Goal: Transaction & Acquisition: Subscribe to service/newsletter

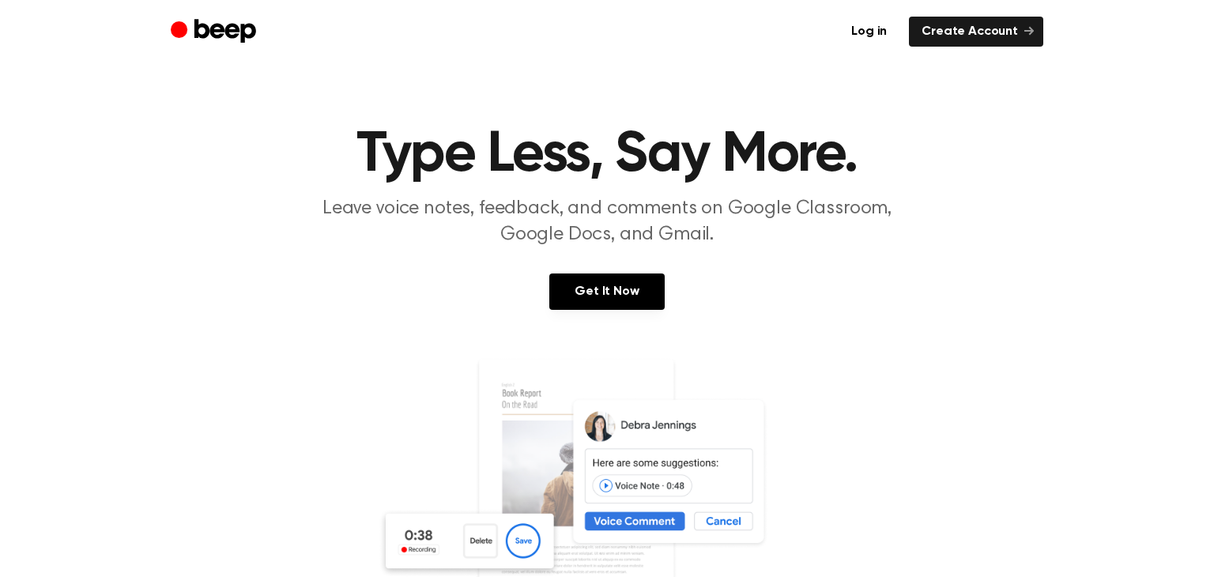
click at [635, 296] on link "Get It Now" at bounding box center [606, 292] width 115 height 36
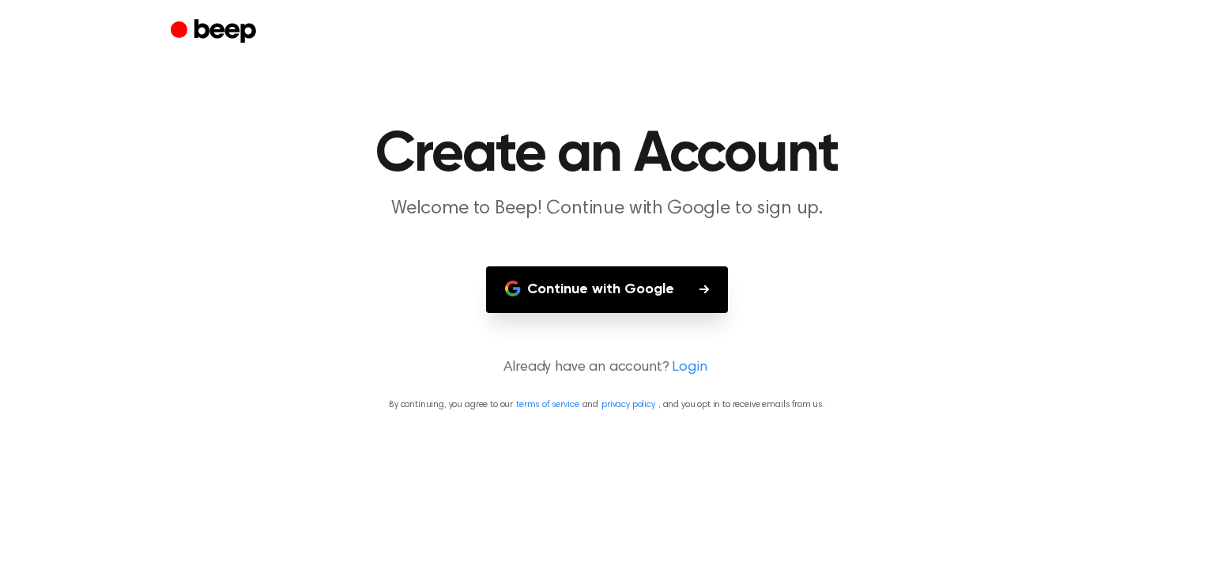
click at [635, 296] on button "Continue with Google" at bounding box center [607, 289] width 242 height 47
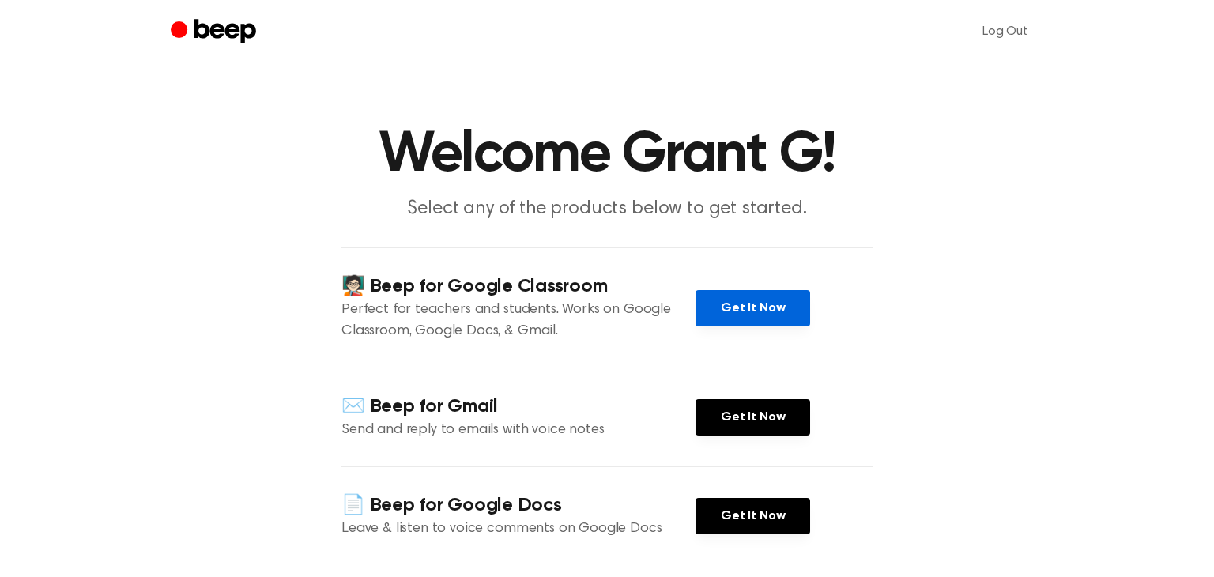
click at [717, 312] on link "Get It Now" at bounding box center [753, 308] width 115 height 36
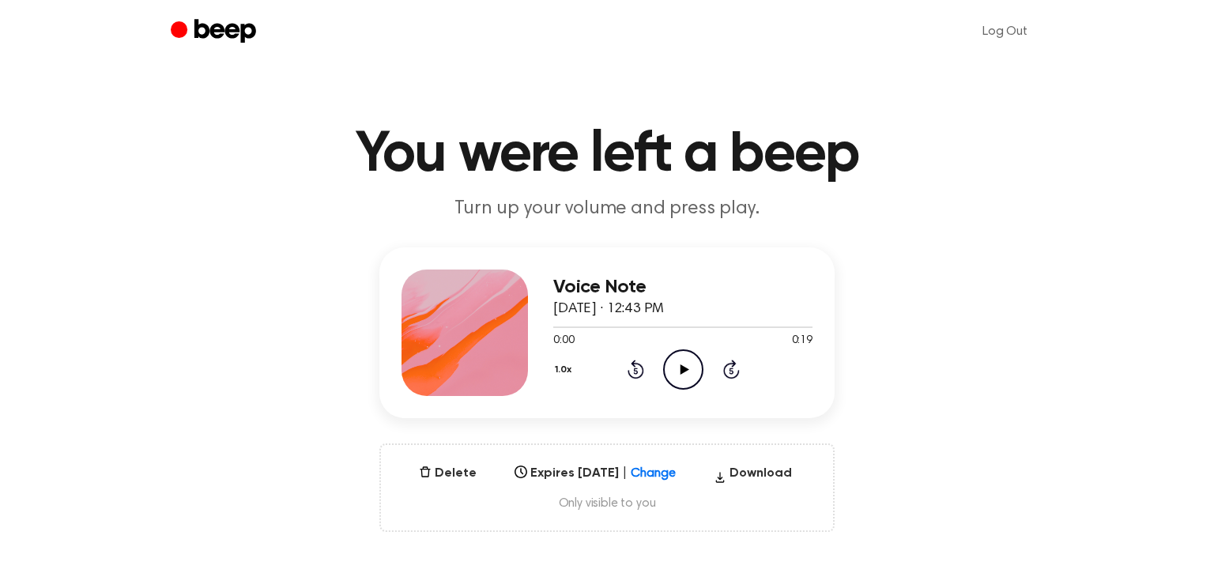
click at [681, 369] on icon at bounding box center [684, 369] width 9 height 10
click at [681, 369] on icon at bounding box center [683, 369] width 7 height 10
click at [681, 369] on icon at bounding box center [684, 369] width 9 height 10
click at [636, 369] on icon "Rewind 5 seconds" at bounding box center [635, 369] width 17 height 21
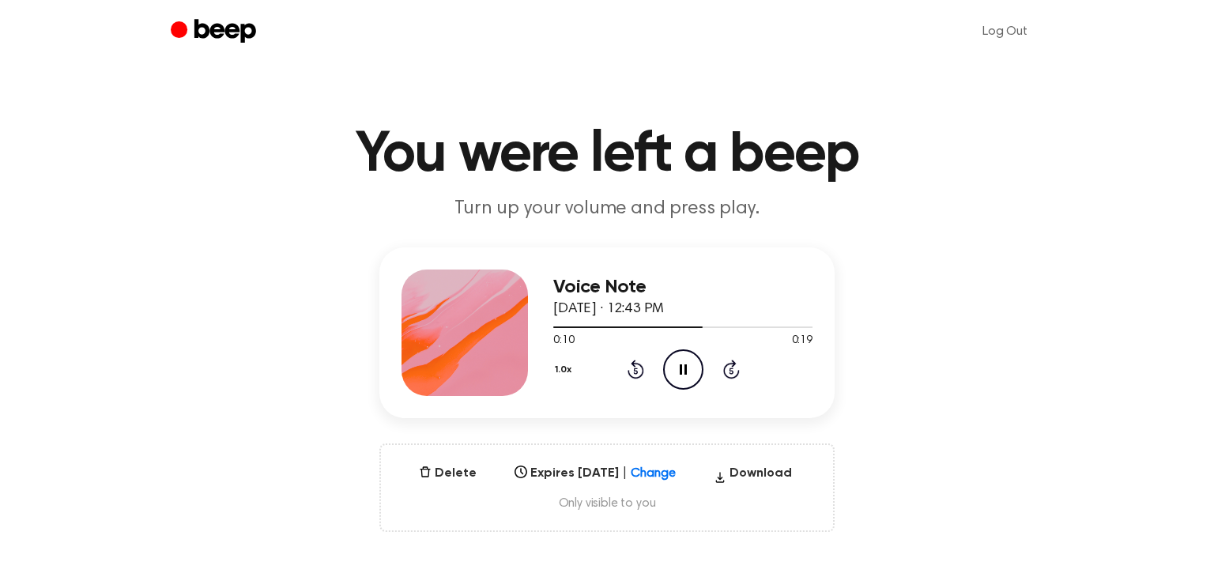
click at [636, 369] on icon "Rewind 5 seconds" at bounding box center [635, 369] width 17 height 21
